Goal: Check status: Check status

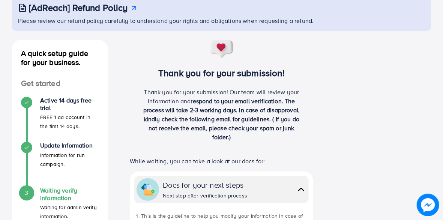
scroll to position [49, 0]
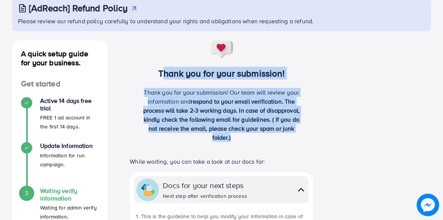
drag, startPoint x: 232, startPoint y: 139, endPoint x: 154, endPoint y: 66, distance: 106.9
click at [154, 66] on div "Thank you for your submission! Thank you for your submission! Our team will rev…" at bounding box center [222, 94] width 204 height 108
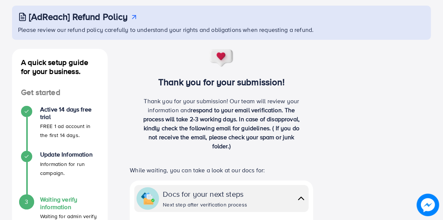
scroll to position [40, 0]
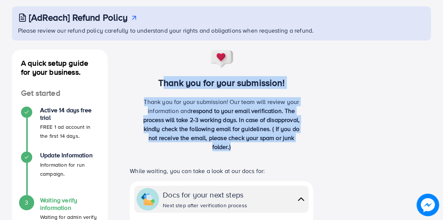
drag, startPoint x: 232, startPoint y: 149, endPoint x: 152, endPoint y: 71, distance: 111.9
click at [152, 71] on div "Thank you for your submission! Thank you for your submission! Our team will rev…" at bounding box center [222, 103] width 204 height 108
drag, startPoint x: 234, startPoint y: 150, endPoint x: 153, endPoint y: 69, distance: 115.3
click at [153, 69] on div "Thank you for your submission! Thank you for your submission! Our team will rev…" at bounding box center [222, 103] width 204 height 108
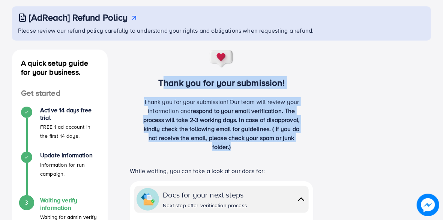
click at [153, 69] on div "Thank you for your submission! Thank you for your submission! Our team will rev…" at bounding box center [222, 103] width 204 height 108
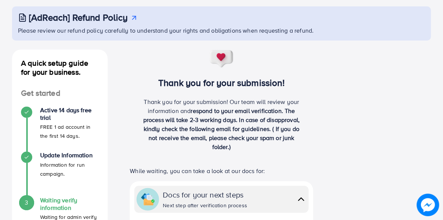
click at [153, 69] on div "Thank you for your submission! Thank you for your submission! Our team will rev…" at bounding box center [222, 103] width 204 height 108
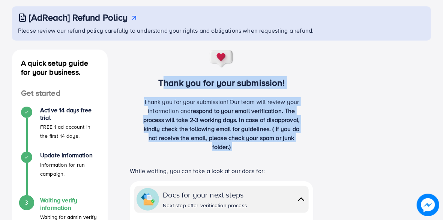
drag, startPoint x: 153, startPoint y: 69, endPoint x: 244, endPoint y: 153, distance: 124.2
click at [244, 153] on div "Thank you for your submission! Thank you for your submission! Our team will rev…" at bounding box center [222, 103] width 204 height 108
click at [244, 153] on div "Thank you for your submission! Our team will review your information and respon…" at bounding box center [221, 127] width 163 height 60
